Goal: Register for event/course

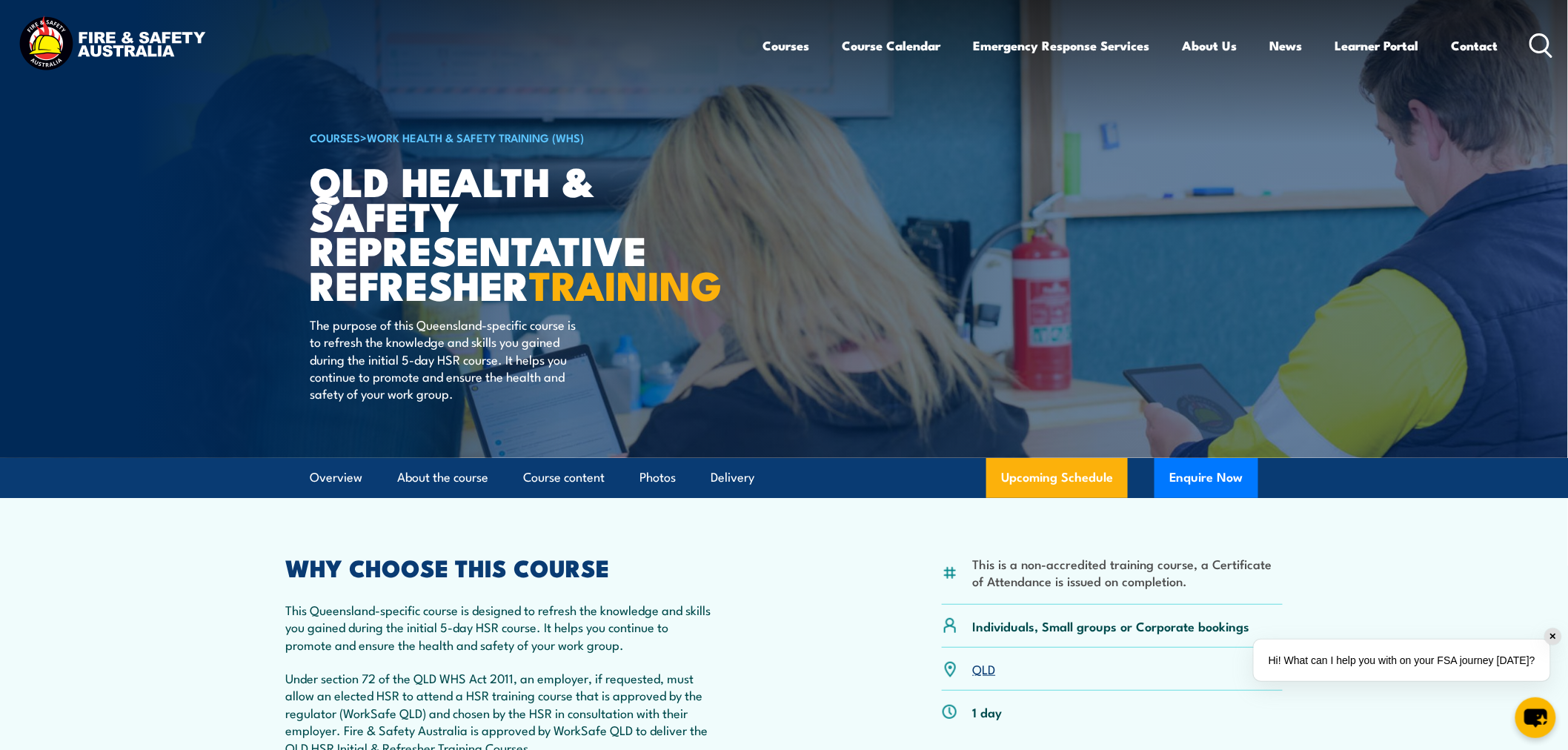
click at [1039, 534] on article "This is a non-accredited training course, a Certificate of Attendance is issued…" at bounding box center [784, 712] width 1037 height 428
click at [1046, 498] on link "Upcoming Schedule" at bounding box center [1056, 479] width 142 height 40
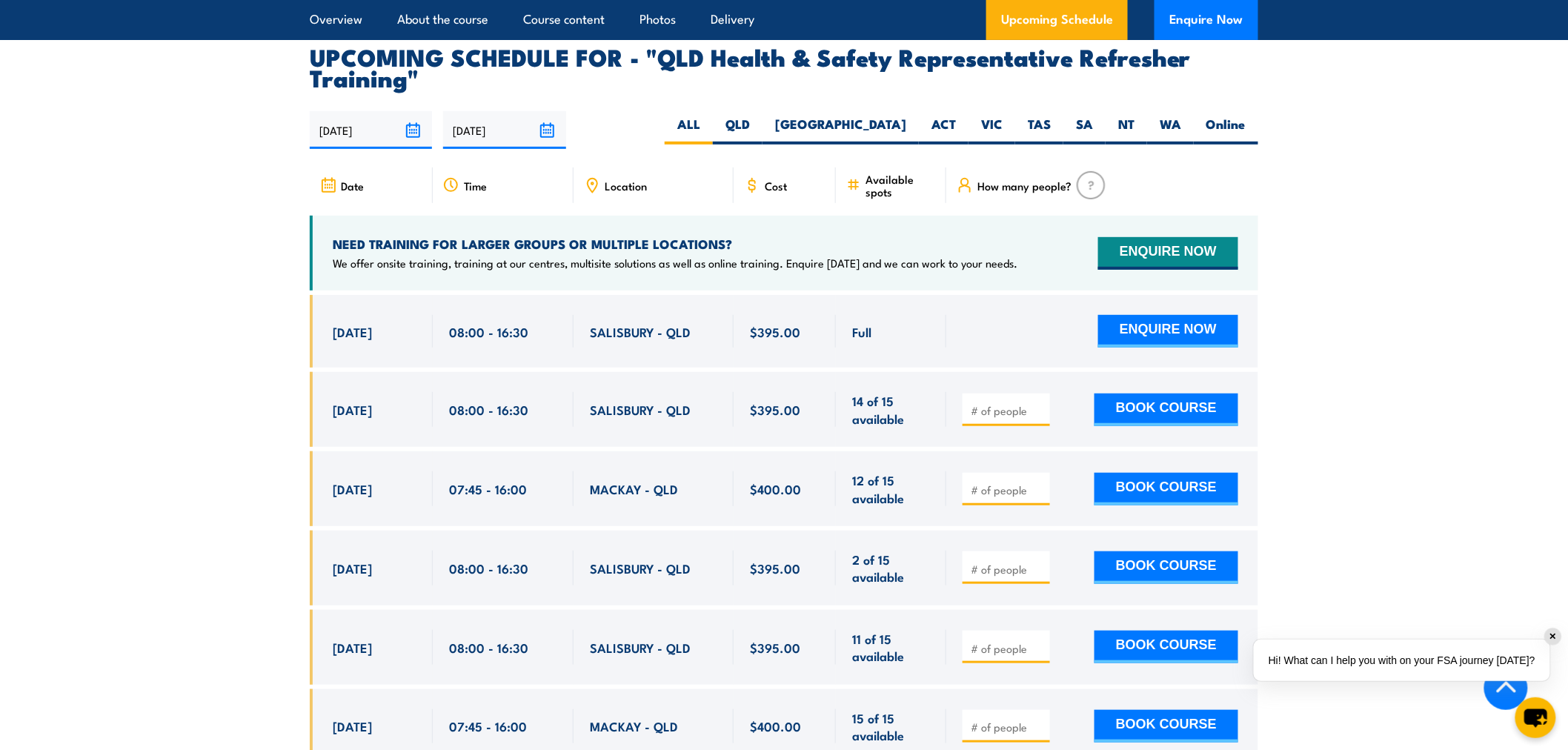
scroll to position [2598, 0]
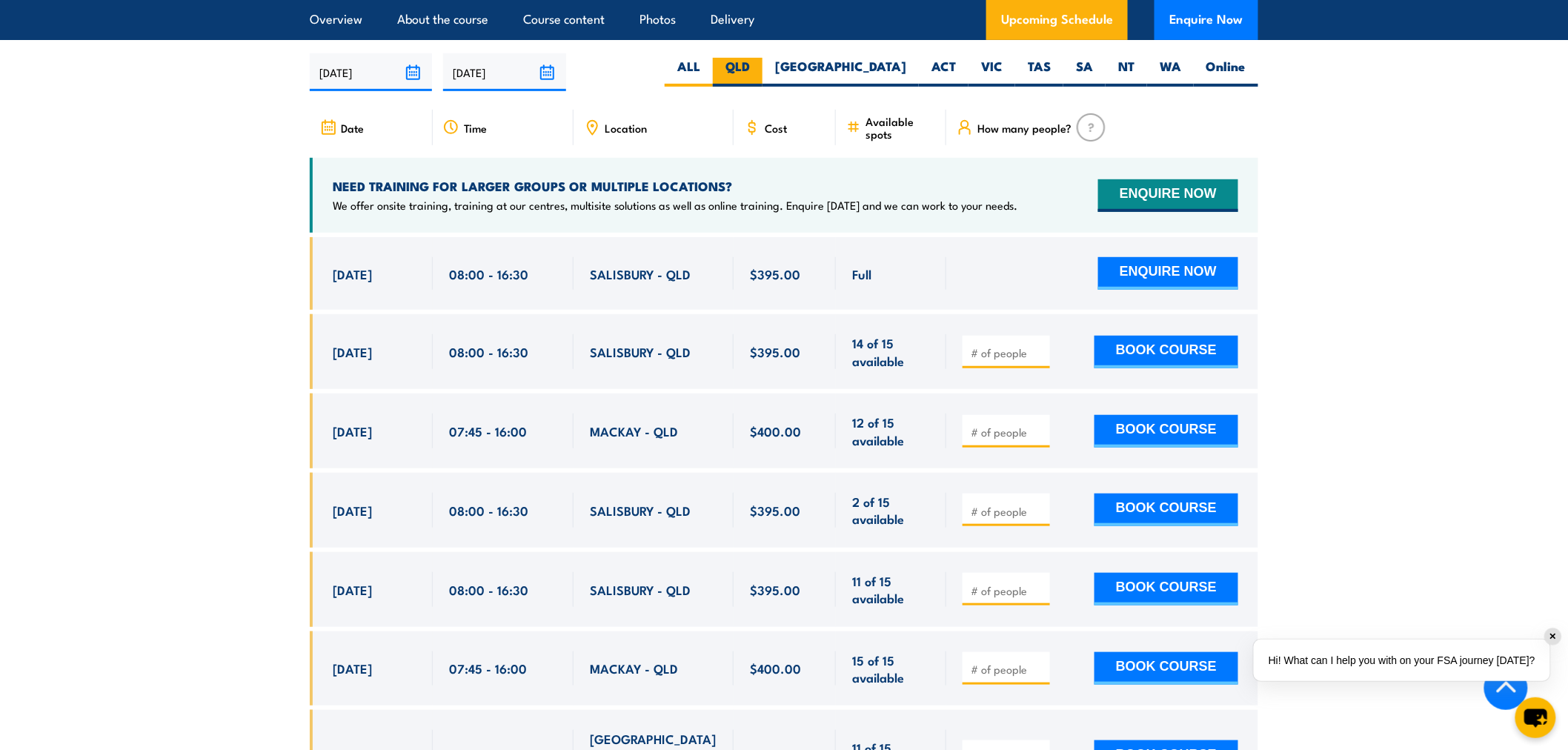
click at [763, 83] on label "QLD" at bounding box center [738, 72] width 50 height 29
click at [760, 67] on input "QLD" at bounding box center [754, 63] width 9 height 9
radio input "true"
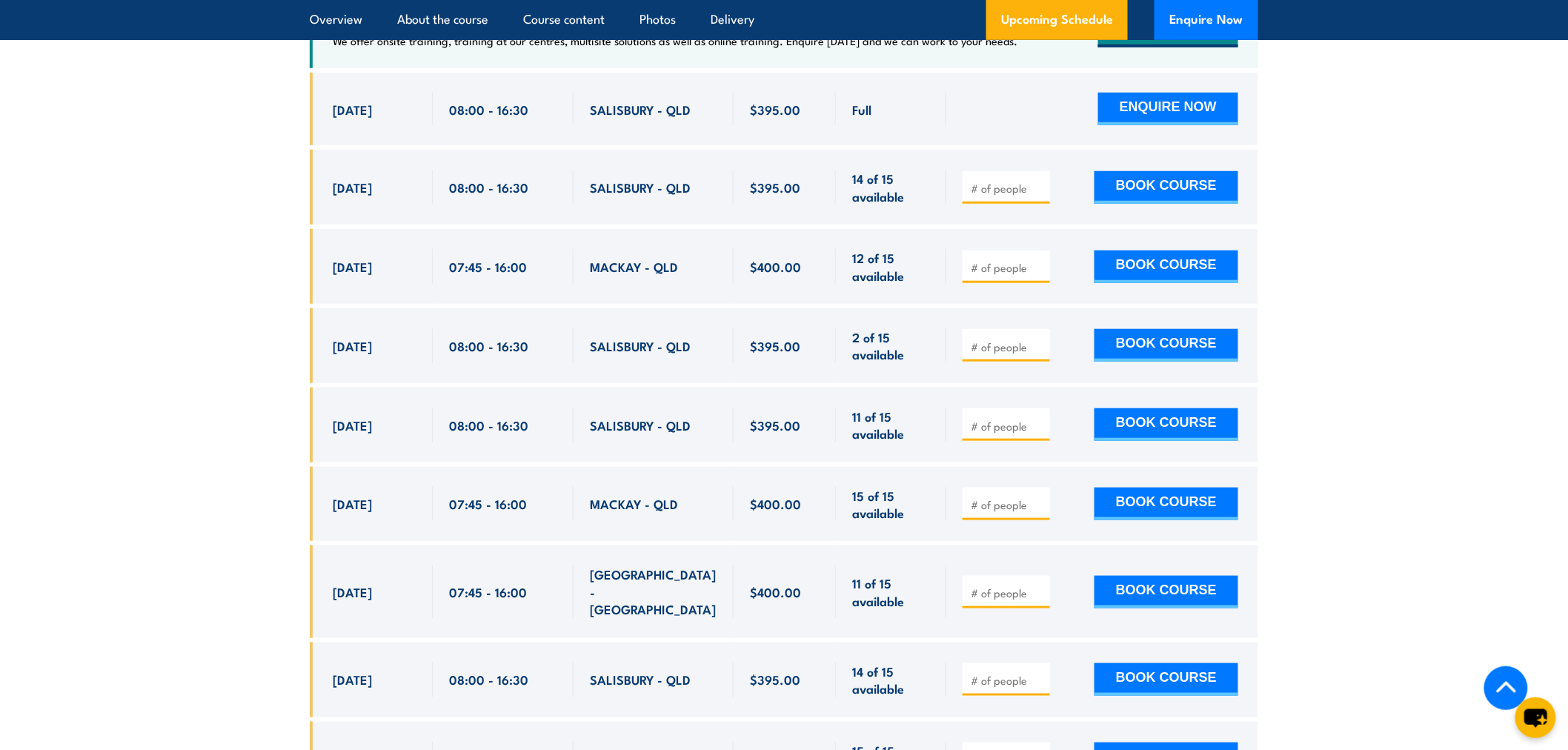
scroll to position [2846, 0]
